Goal: Complete application form: Complete application form

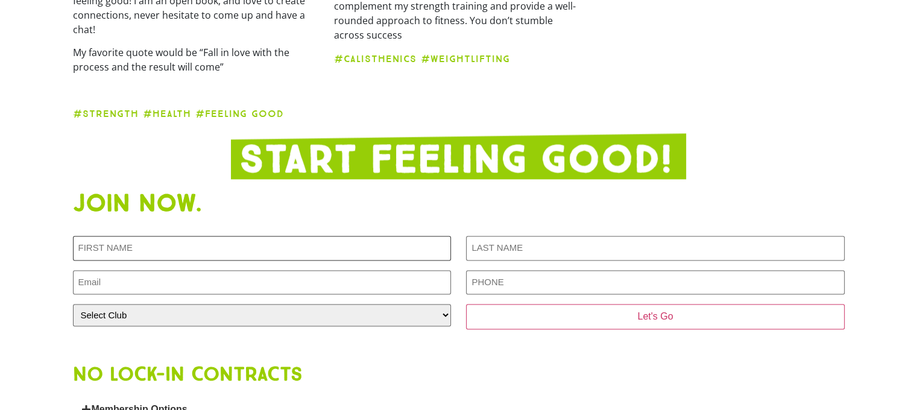
click at [183, 236] on input "First NAME (Required)" at bounding box center [262, 248] width 378 height 25
type input "Liya"
type input "[PERSON_NAME]"
type input "[EMAIL_ADDRESS][DOMAIN_NAME]"
type input "0490787089"
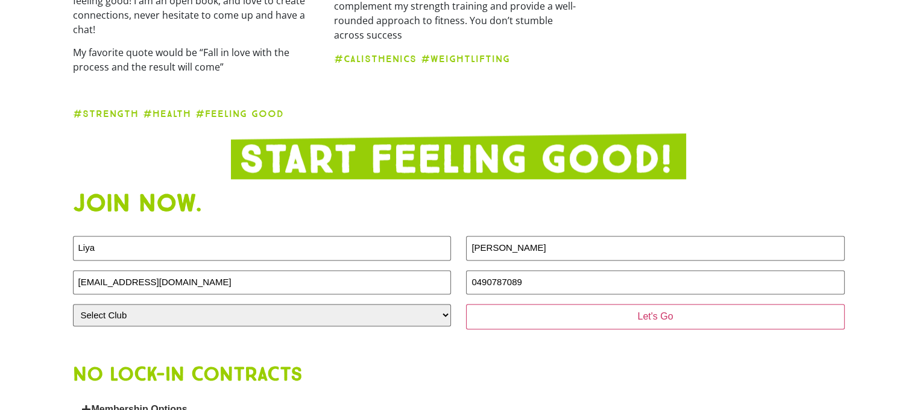
click at [280, 333] on div at bounding box center [459, 342] width 772 height 19
click at [270, 304] on select "Select Club [GEOGRAPHIC_DATA] [GEOGRAPHIC_DATA] [GEOGRAPHIC_DATA] [GEOGRAPHIC_D…" at bounding box center [262, 315] width 378 height 22
select select "[GEOGRAPHIC_DATA]"
click at [73, 304] on select "Select Club [GEOGRAPHIC_DATA] [GEOGRAPHIC_DATA] [GEOGRAPHIC_DATA] [GEOGRAPHIC_D…" at bounding box center [262, 315] width 378 height 22
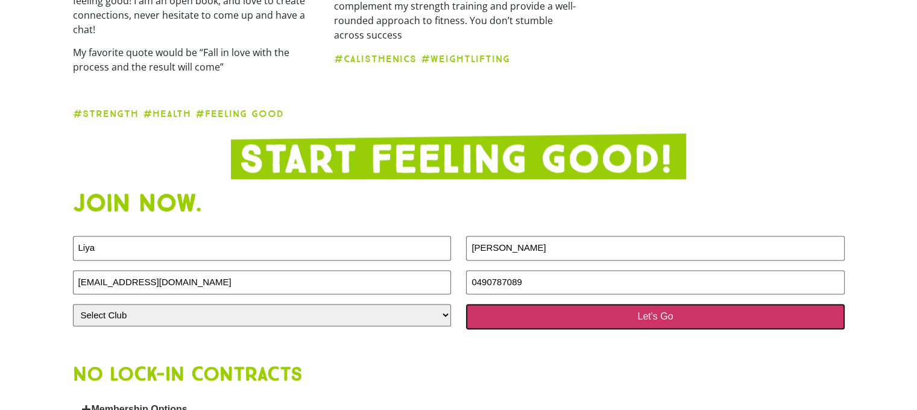
click at [550, 305] on input "Let's Go" at bounding box center [655, 316] width 378 height 25
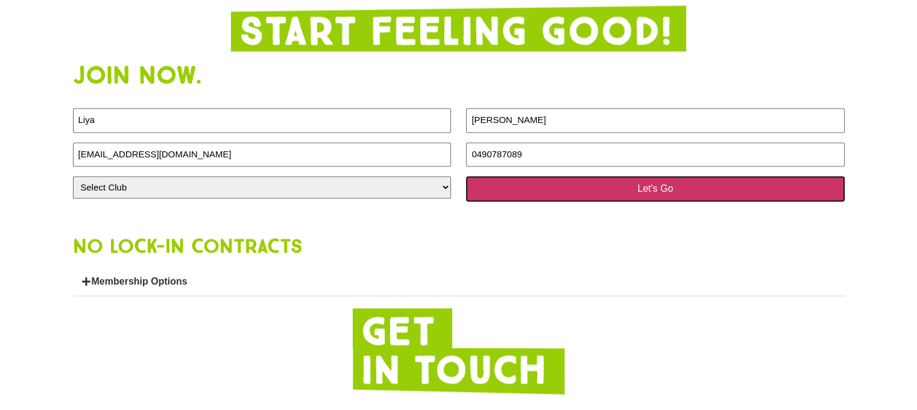
scroll to position [1861, 0]
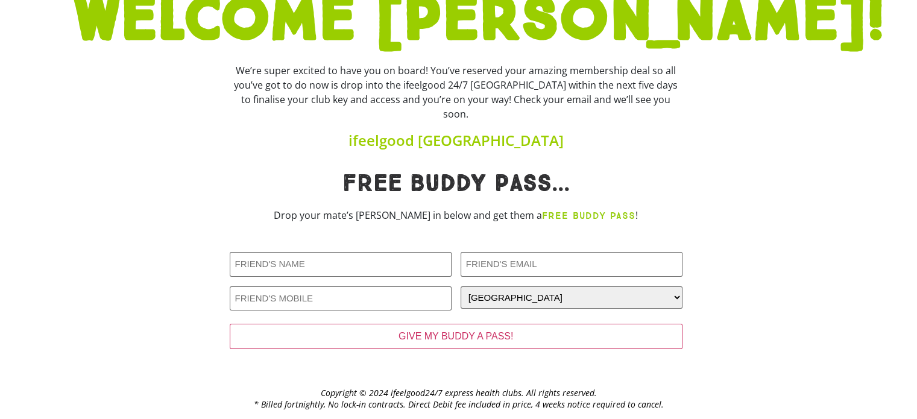
scroll to position [116, 0]
